Goal: Information Seeking & Learning: Learn about a topic

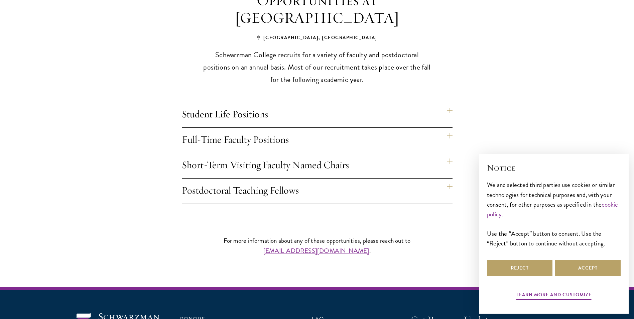
scroll to position [520, 0]
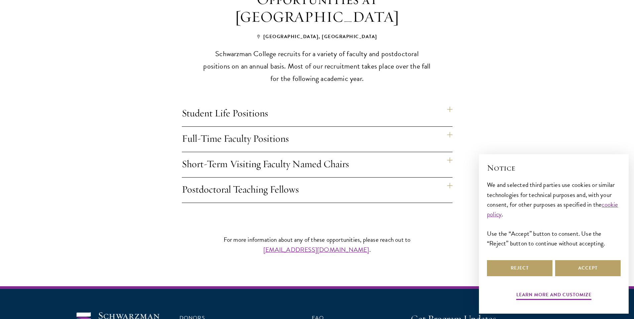
click at [450, 127] on h4 "Full-Time Faculty Positions" at bounding box center [317, 139] width 271 height 25
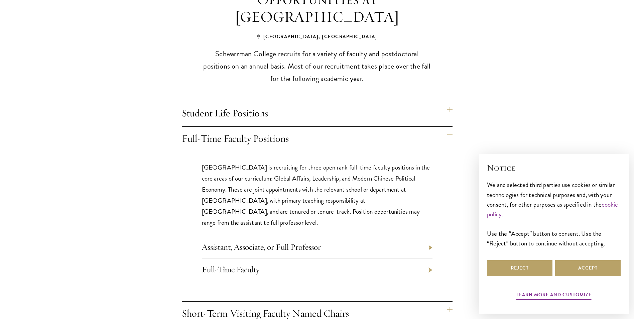
click at [431, 236] on li "Assistant, Associate, or Full Professor" at bounding box center [317, 247] width 231 height 22
click at [429, 236] on li "Assistant, Associate, or Full Professor" at bounding box center [317, 247] width 231 height 22
click at [430, 259] on li "Full-Time Faculty" at bounding box center [317, 270] width 231 height 22
click at [577, 267] on button "Accept" at bounding box center [589, 268] width 66 height 16
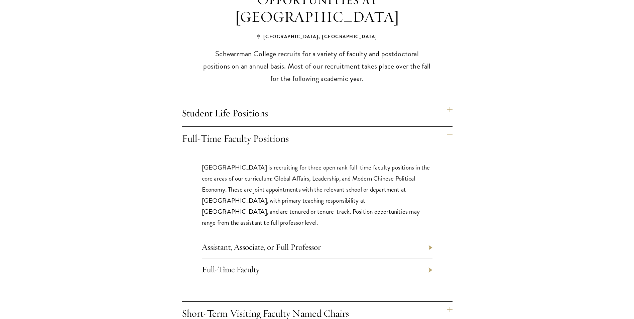
click at [430, 236] on li "Assistant, Associate, or Full Professor" at bounding box center [317, 247] width 231 height 22
click at [431, 259] on li "Full-Time Faculty" at bounding box center [317, 270] width 231 height 22
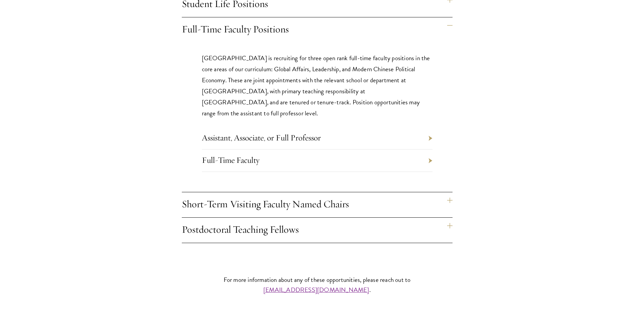
scroll to position [665, 0]
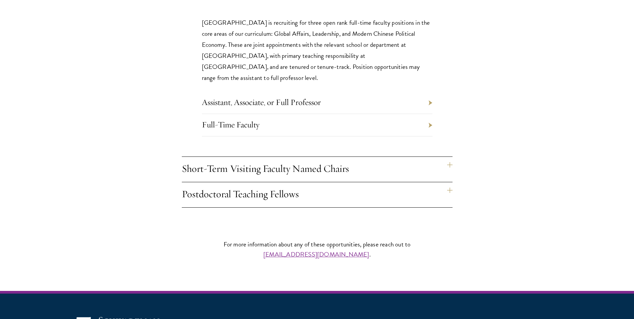
click at [450, 157] on h4 "Short-Term Visiting Faculty Named Chairs" at bounding box center [317, 169] width 271 height 25
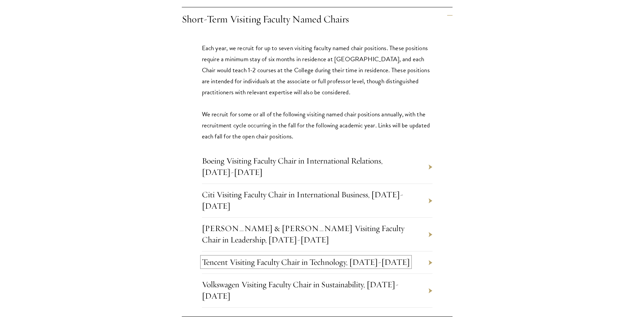
click at [362, 257] on link "Tencent Visiting Faculty Chair in Technology, [DATE]-[DATE]" at bounding box center [306, 262] width 208 height 10
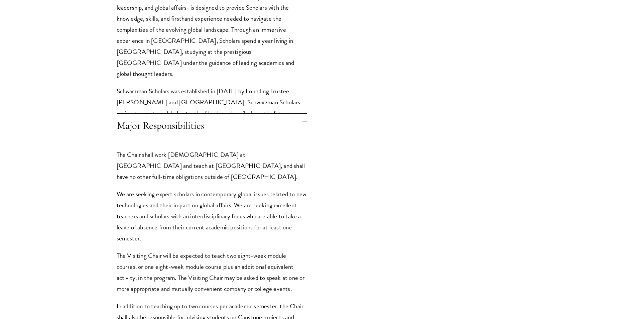
scroll to position [604, 0]
